Goal: Complete application form: Complete application form

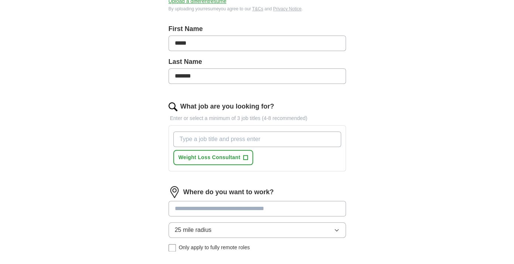
scroll to position [148, 0]
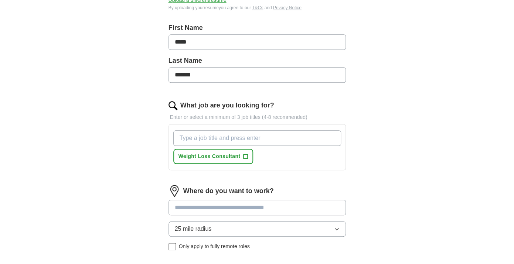
click at [202, 139] on input "What job are you looking for?" at bounding box center [257, 138] width 168 height 16
type input "Health Coach"
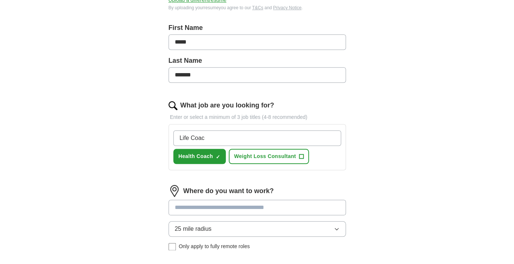
type input "Life Coach"
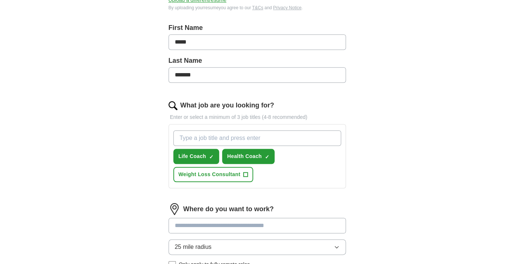
click at [272, 141] on input "What job are you looking for?" at bounding box center [257, 138] width 168 height 16
type input "Wellness Coach"
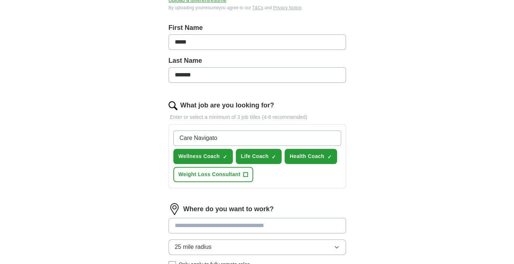
type input "Care Navigator"
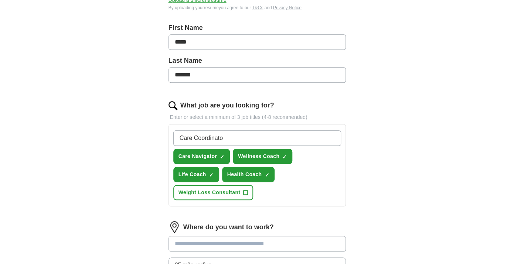
type input "Care Coordinator"
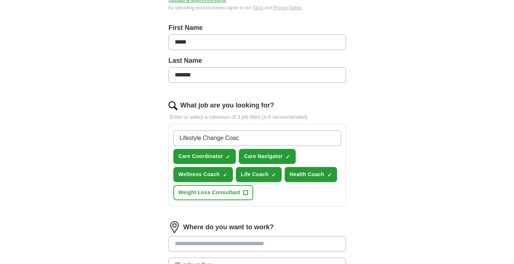
type input "Lifestyle Change Coach"
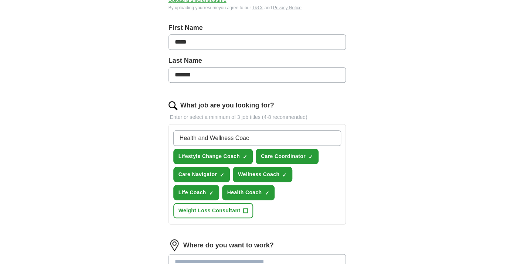
type input "Health and Wellness Coach"
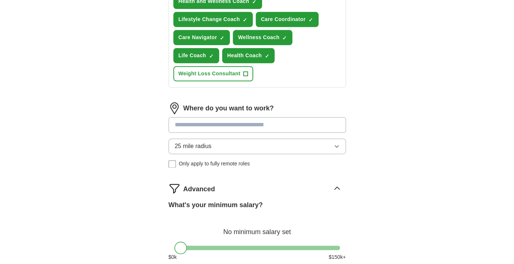
scroll to position [303, 0]
click at [278, 123] on input at bounding box center [256, 125] width 177 height 16
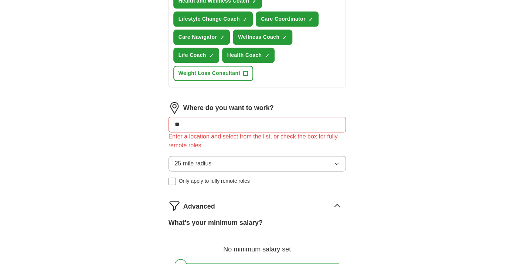
type input "*"
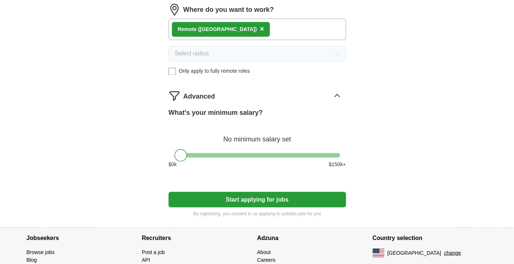
scroll to position [402, 0]
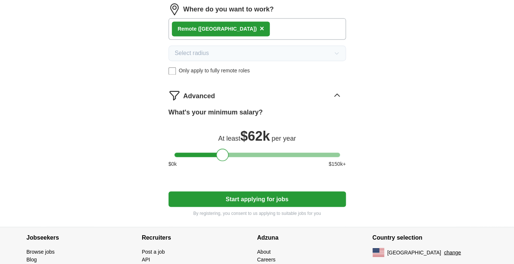
drag, startPoint x: 182, startPoint y: 154, endPoint x: 224, endPoint y: 153, distance: 41.4
click at [224, 153] on div at bounding box center [222, 154] width 13 height 13
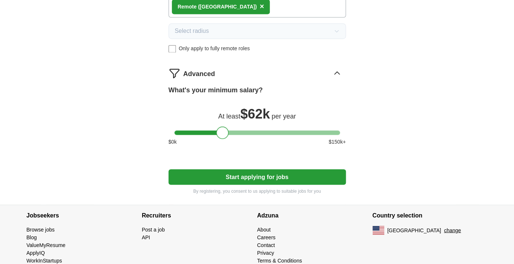
scroll to position [439, 0]
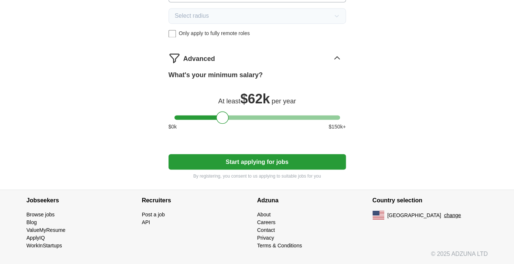
click at [225, 161] on button "Start applying for jobs" at bounding box center [256, 162] width 177 height 16
select select "**"
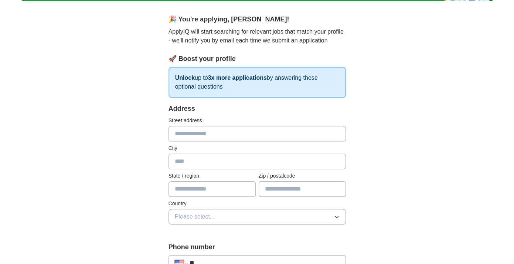
scroll to position [0, 0]
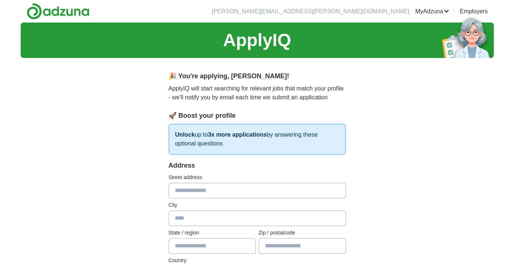
click at [198, 195] on input "text" at bounding box center [256, 191] width 177 height 16
type input "**********"
type input "*********"
type input "**"
type input "**********"
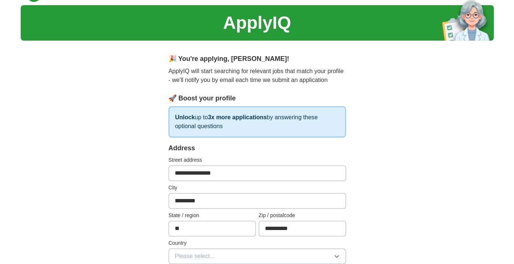
type input "**********"
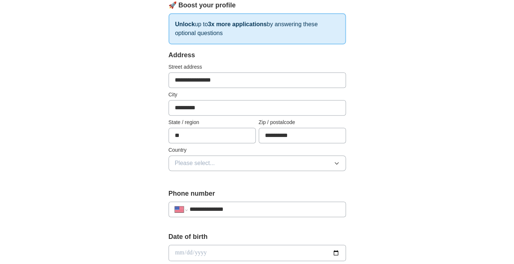
scroll to position [112, 0]
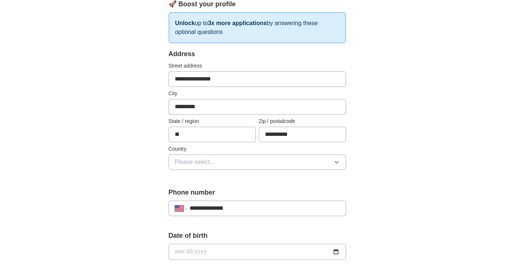
click at [202, 161] on span "Please select..." at bounding box center [195, 162] width 40 height 9
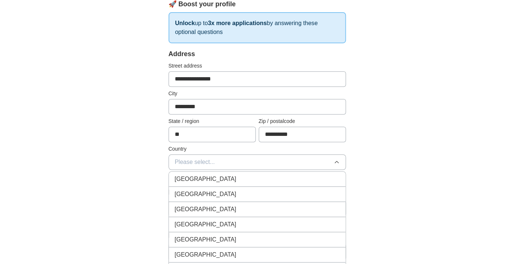
click at [197, 194] on span "[GEOGRAPHIC_DATA]" at bounding box center [206, 194] width 62 height 9
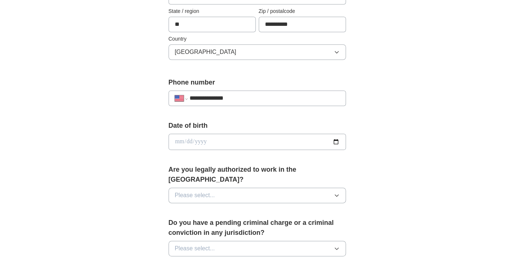
scroll to position [223, 0]
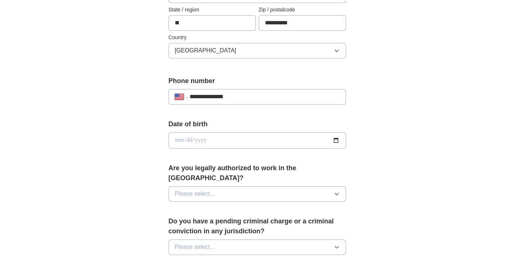
click at [201, 145] on input "date" at bounding box center [256, 140] width 177 height 16
type input "**********"
click at [196, 189] on span "Please select..." at bounding box center [195, 193] width 40 height 9
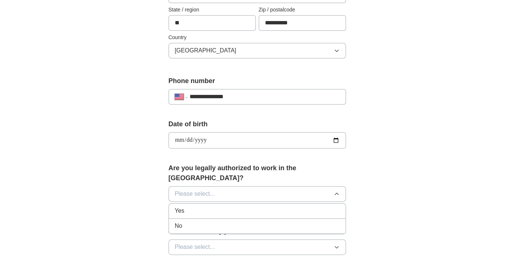
click at [192, 206] on div "Yes" at bounding box center [257, 210] width 165 height 9
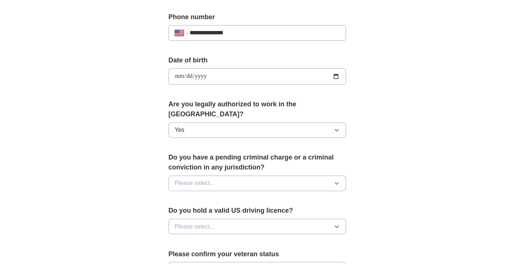
scroll to position [293, 0]
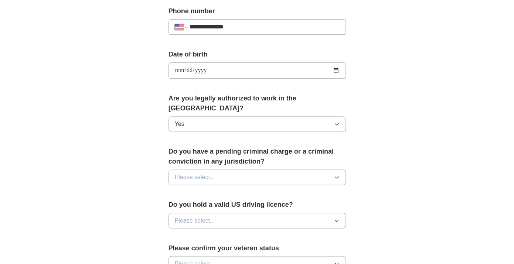
click at [199, 173] on span "Please select..." at bounding box center [195, 177] width 40 height 9
click at [189, 205] on div "No" at bounding box center [257, 209] width 165 height 9
click at [187, 216] on span "Please select..." at bounding box center [195, 220] width 40 height 9
click at [183, 233] on span "Yes" at bounding box center [180, 237] width 10 height 9
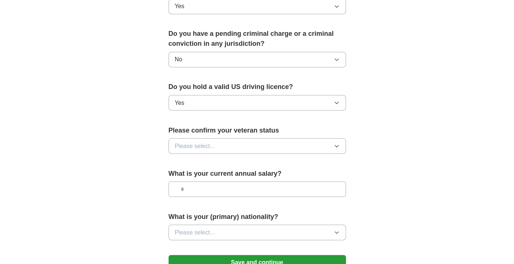
scroll to position [413, 0]
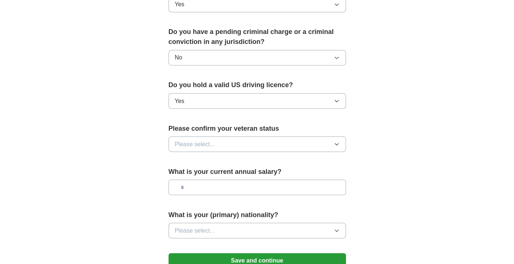
click at [208, 140] on span "Please select..." at bounding box center [195, 144] width 40 height 9
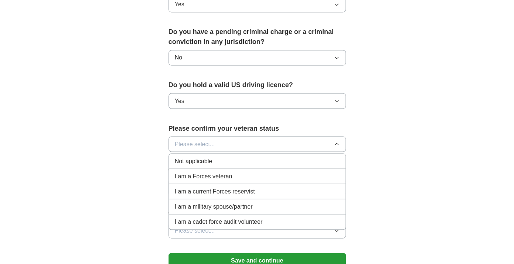
click at [202, 157] on span "Not applicable" at bounding box center [193, 161] width 37 height 9
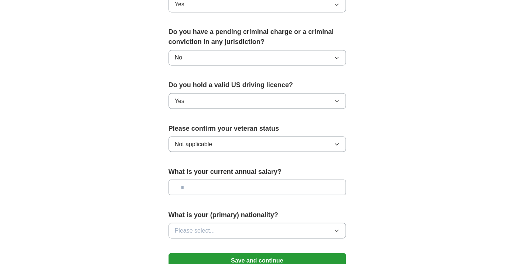
click at [196, 179] on input "text" at bounding box center [256, 187] width 177 height 16
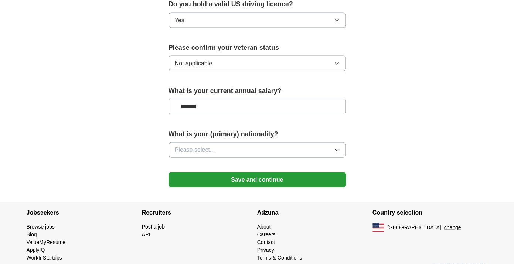
scroll to position [495, 0]
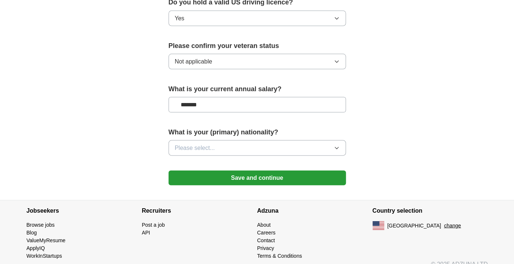
type input "*******"
click at [218, 140] on button "Please select..." at bounding box center [256, 148] width 177 height 16
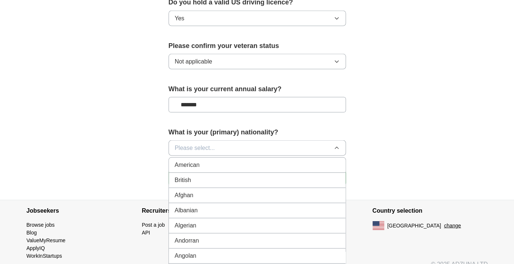
click at [213, 160] on div "American" at bounding box center [257, 164] width 165 height 9
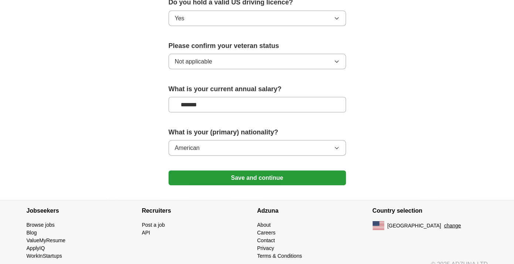
click at [211, 170] on button "Save and continue" at bounding box center [256, 177] width 177 height 15
